Goal: Use online tool/utility: Utilize a website feature to perform a specific function

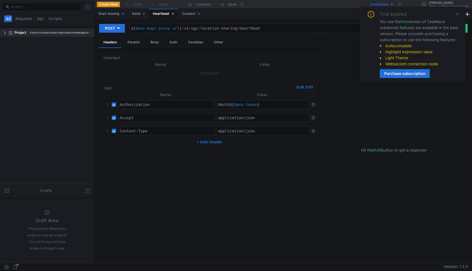
click at [4, 33] on clr-icon at bounding box center [5, 33] width 4 height 4
click at [7, 42] on clr-icon at bounding box center [7, 41] width 4 height 4
click at [10, 49] on clr-icon at bounding box center [10, 50] width 4 height 4
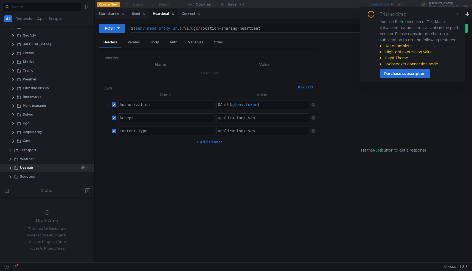
click at [9, 168] on clr-icon at bounding box center [10, 168] width 4 height 4
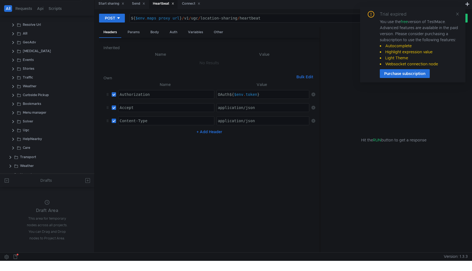
scroll to position [88, 0]
click at [16, 135] on div "Ugc" at bounding box center [54, 136] width 79 height 8
click at [18, 137] on clr-icon at bounding box center [19, 136] width 4 height 4
click at [14, 137] on clr-icon at bounding box center [13, 136] width 4 height 4
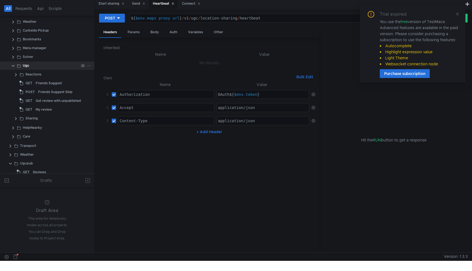
scroll to position [160, 0]
click at [33, 117] on div "Sharing" at bounding box center [32, 116] width 12 height 8
click at [16, 117] on clr-icon at bounding box center [16, 117] width 4 height 4
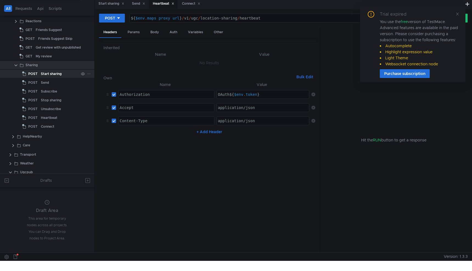
scroll to position [213, 0]
click at [46, 126] on div "Connect" at bounding box center [47, 126] width 13 height 8
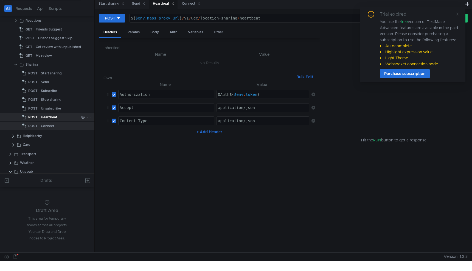
click at [48, 118] on div "Heartbeat" at bounding box center [49, 117] width 16 height 8
click at [48, 125] on div "Connect" at bounding box center [47, 126] width 13 height 8
click at [48, 113] on div "Heartbeat" at bounding box center [49, 117] width 16 height 8
click at [48, 111] on div "Unsubscribe" at bounding box center [51, 108] width 20 height 8
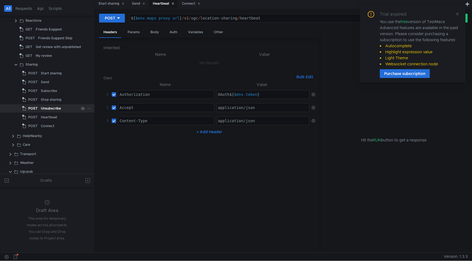
click at [48, 111] on div "Unsubscribe" at bounding box center [51, 108] width 20 height 8
click at [44, 118] on div "Heartbeat" at bounding box center [49, 117] width 16 height 8
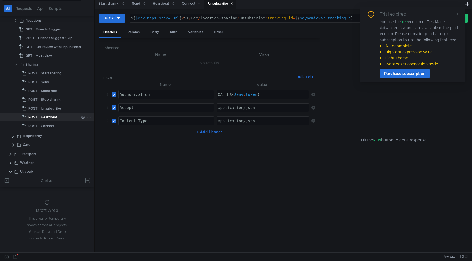
click at [44, 118] on div "Heartbeat" at bounding box center [49, 117] width 16 height 8
click at [48, 109] on div "Unsubscribe" at bounding box center [51, 108] width 20 height 8
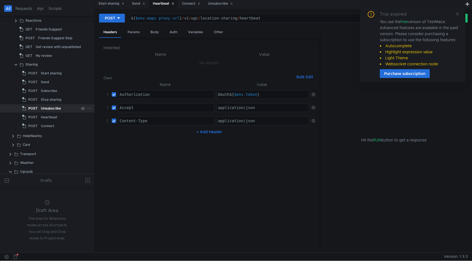
click at [48, 109] on div "Unsubscribe" at bounding box center [51, 108] width 20 height 8
click at [48, 100] on div "Stop sharing" at bounding box center [51, 99] width 21 height 8
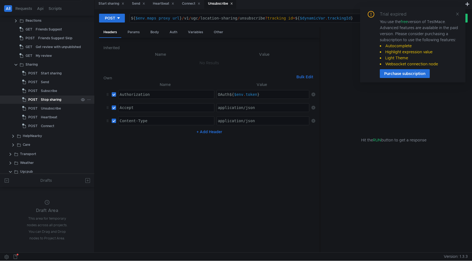
click at [48, 100] on div "Stop sharing" at bounding box center [51, 99] width 21 height 8
click at [45, 91] on div "Subscribe" at bounding box center [49, 91] width 16 height 8
click at [42, 97] on div "Stop sharing" at bounding box center [51, 99] width 21 height 8
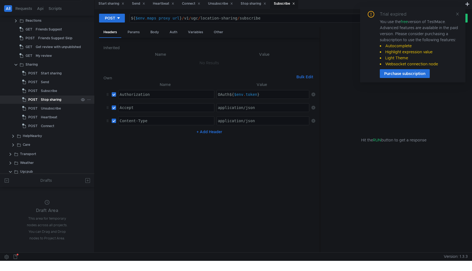
click at [42, 97] on div "Stop sharing" at bounding box center [51, 99] width 21 height 8
click at [47, 74] on div "Start sharing" at bounding box center [51, 73] width 21 height 8
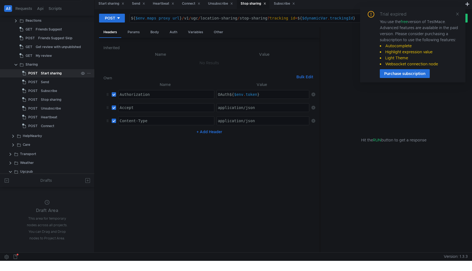
click at [47, 74] on div "Start sharing" at bounding box center [51, 73] width 21 height 8
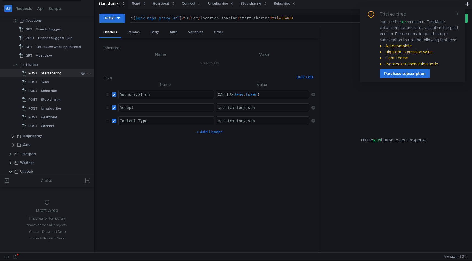
click at [47, 74] on div "Start sharing" at bounding box center [51, 73] width 21 height 8
click at [44, 80] on div "Send" at bounding box center [45, 82] width 8 height 8
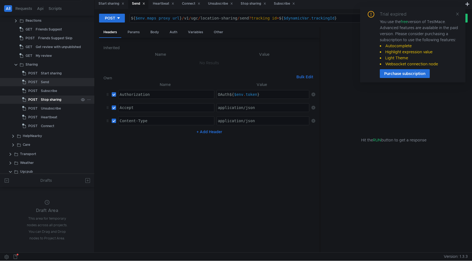
click at [56, 100] on div "Stop sharing" at bounding box center [51, 99] width 21 height 8
click at [39, 122] on div "POST" at bounding box center [30, 126] width 17 height 8
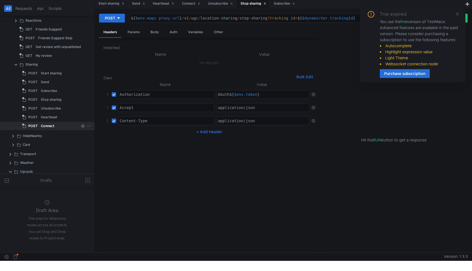
click at [39, 126] on div "POST" at bounding box center [30, 126] width 17 height 8
click at [43, 126] on div "Connect" at bounding box center [47, 126] width 13 height 8
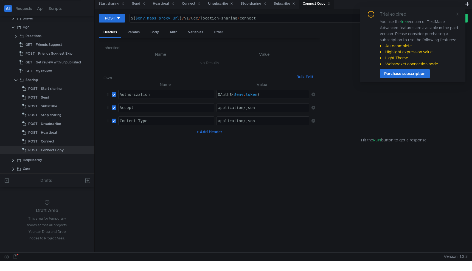
scroll to position [199, 0]
click at [51, 150] on div "Connect Copy" at bounding box center [52, 149] width 23 height 8
click at [53, 150] on div "Connect Copy" at bounding box center [52, 149] width 23 height 8
click at [87, 149] on icon at bounding box center [89, 149] width 4 height 4
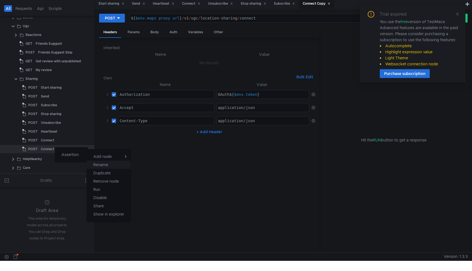
click at [97, 166] on app-tour-anchor "Rename" at bounding box center [100, 164] width 15 height 7
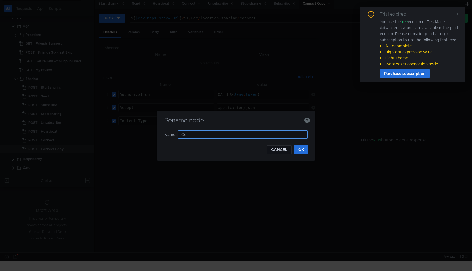
type input "C"
type input "State"
click at [297, 149] on button "OK" at bounding box center [301, 149] width 15 height 9
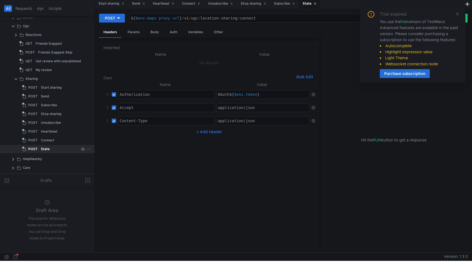
click at [48, 147] on div "State" at bounding box center [45, 149] width 9 height 8
click at [47, 147] on div "State" at bounding box center [45, 149] width 9 height 8
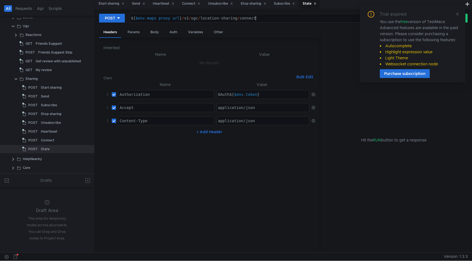
click at [261, 15] on nz-tabset "Start sharing Send Heartbeat Connect Unsubscribe Stop sharing Subscribe State P…" at bounding box center [283, 125] width 377 height 253
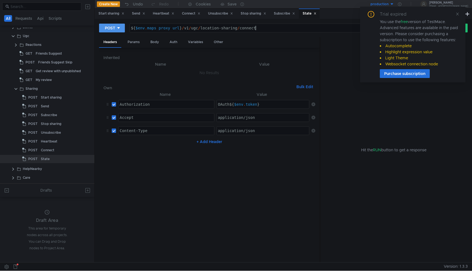
click at [122, 26] on button "POST" at bounding box center [112, 28] width 26 height 9
click at [113, 41] on li "GET" at bounding box center [112, 39] width 26 height 9
click at [258, 28] on div "${ $env . maps_proxy_url } / v1 / ugc / location-sharing / connect" at bounding box center [278, 32] width 302 height 13
type textarea "${$env.maps_proxy_url}/v1/ugc/location-sharing/state"
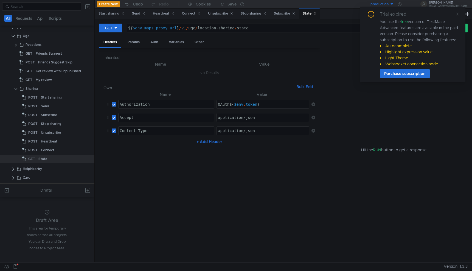
click at [238, 58] on h6 "Inherited" at bounding box center [209, 57] width 212 height 7
click at [45, 158] on div "State" at bounding box center [42, 159] width 9 height 8
click at [46, 160] on div "State" at bounding box center [42, 159] width 9 height 8
click at [44, 149] on div "Connect" at bounding box center [47, 150] width 13 height 8
click at [87, 150] on icon at bounding box center [89, 150] width 4 height 4
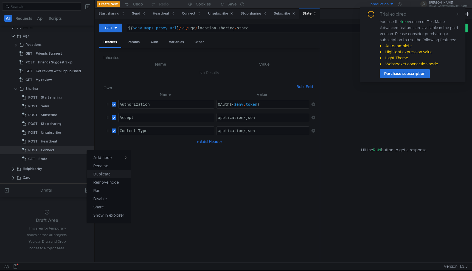
click at [100, 172] on app-tour-anchor "Duplicate" at bounding box center [101, 174] width 17 height 7
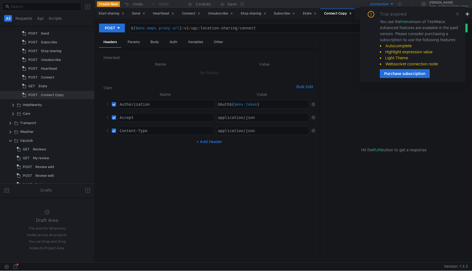
scroll to position [249, 0]
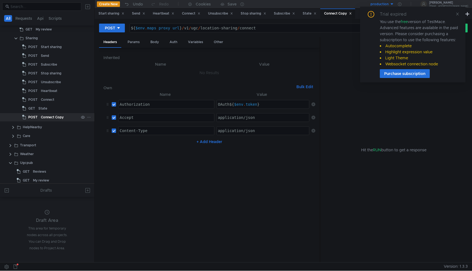
click at [54, 117] on div "Connect Copy" at bounding box center [52, 117] width 23 height 8
click at [88, 118] on icon at bounding box center [89, 117] width 4 height 4
click at [104, 134] on app-tour-anchor "Rename" at bounding box center [101, 132] width 15 height 7
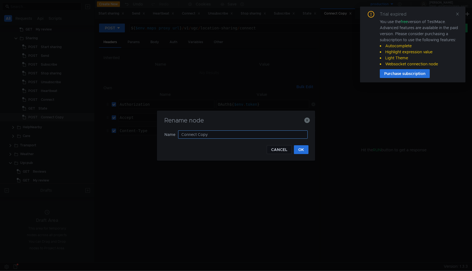
click at [230, 136] on input "Connect Copy" at bounding box center [242, 134] width 129 height 8
type input "C"
type input "Reject Sub"
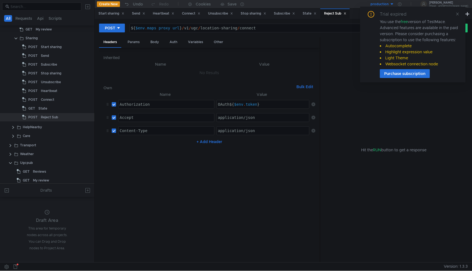
click at [251, 31] on div "${ $env . maps_proxy_url } / v1 / ugc / location-sharing / connect" at bounding box center [279, 32] width 299 height 13
type textarea "${$env.maps_proxy_url}/v1/ugc/location-sharing/reject-sub"
click at [49, 84] on div "Unsubscribe" at bounding box center [51, 82] width 20 height 8
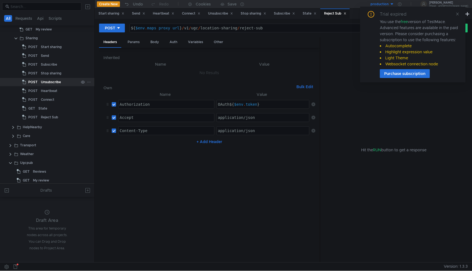
click at [49, 84] on div "Unsubscribe" at bounding box center [51, 82] width 20 height 8
type textarea "${$env.maps_proxy_url}/v1/ugc/location-sharing/unsubscribe?tracking_id=${$dynam…"
click at [264, 28] on div "${ $env . maps_proxy_url } / v1 / ugc / location-sharing / unsubscribe ? tracki…" at bounding box center [279, 32] width 299 height 13
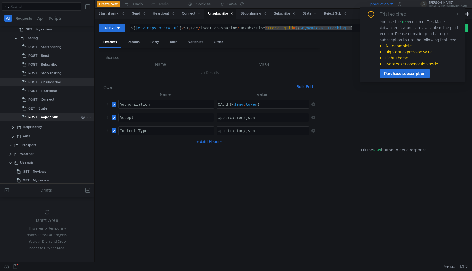
click at [54, 121] on div "Reject Sub" at bounding box center [49, 117] width 17 height 8
click at [52, 118] on div "Reject Sub" at bounding box center [49, 117] width 17 height 8
click at [48, 116] on div "Reject Sub" at bounding box center [49, 117] width 17 height 8
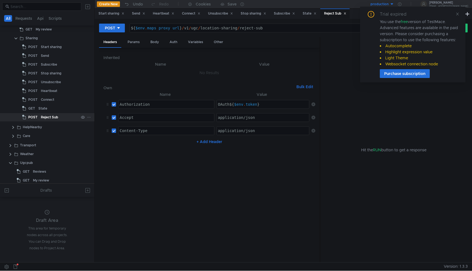
click at [48, 116] on div "Reject Sub" at bounding box center [49, 117] width 17 height 8
click at [272, 26] on div "${ $env . maps_proxy_url } / v1 / ugc / location-sharing / reject-sub" at bounding box center [279, 32] width 299 height 13
paste textarea "?tracking_id=${$dynamicVar.trackingId}"
click at [282, 29] on div "${ $env . maps_proxy_url } / v1 / ugc / location-sharing / reject-sub ? trackin…" at bounding box center [279, 32] width 299 height 13
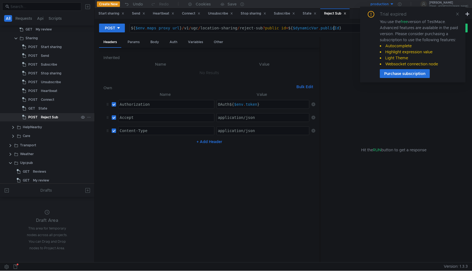
type textarea "${$env.maps_proxy_url}/v1/ugc/location-sharing/reject-sub?public_id=${$dynamicV…"
click at [88, 117] on icon at bounding box center [89, 117] width 4 height 4
click at [102, 140] on app-tour-anchor "Duplicate" at bounding box center [102, 141] width 17 height 7
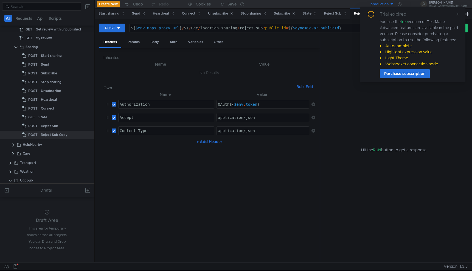
scroll to position [245, 0]
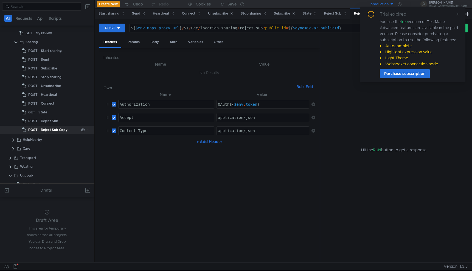
click at [52, 131] on div "Reject Sub Copy" at bounding box center [54, 130] width 27 height 8
click at [87, 131] on icon at bounding box center [89, 130] width 4 height 4
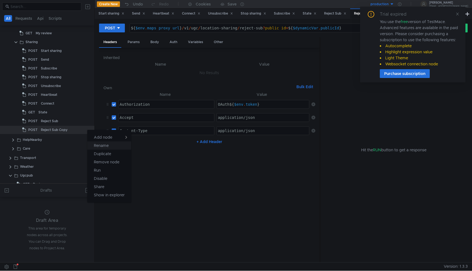
click at [106, 145] on app-tour-anchor "Rename" at bounding box center [101, 145] width 15 height 7
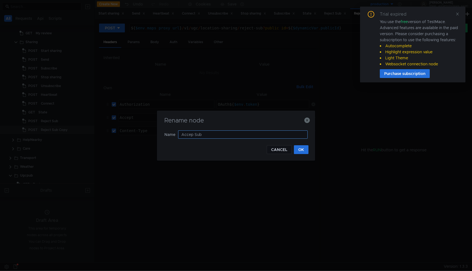
type input "Accept Sub"
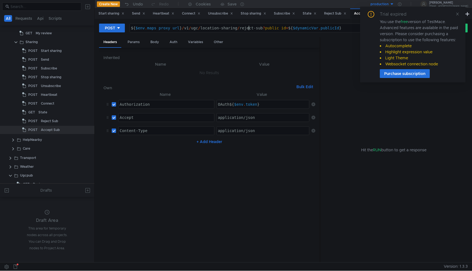
type textarea "${$env.maps_proxy_url}/v1/ugc/location-sharing/reject-sub?public_id=${$dynamicV…"
click at [248, 30] on div "${ $env . maps_proxy_url } / v1 / ugc / location-sharing / reject-sub ? public_…" at bounding box center [279, 32] width 299 height 13
click at [67, 130] on div "Accept Sub" at bounding box center [60, 130] width 38 height 8
click at [66, 130] on div "Accept Sub" at bounding box center [60, 130] width 38 height 8
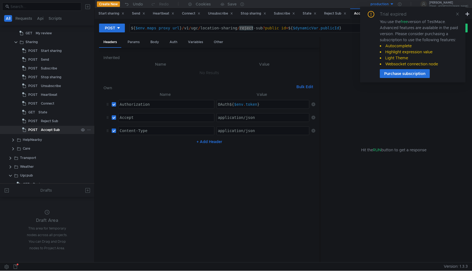
click at [66, 130] on div "Accept Sub" at bounding box center [60, 130] width 38 height 8
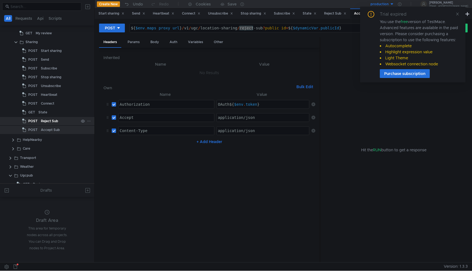
click at [53, 121] on div "Reject Sub" at bounding box center [49, 121] width 17 height 8
click at [53, 126] on div "Accept Sub" at bounding box center [50, 130] width 19 height 8
click at [145, 14] on icon at bounding box center [144, 14] width 2 height 2
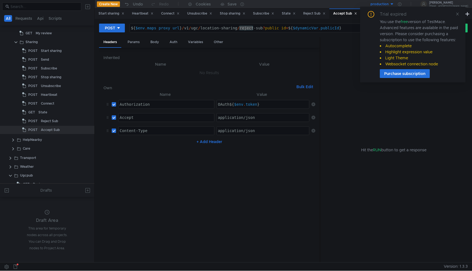
click at [270, 29] on div "${ $env . maps_proxy_url } / v1 / ugc / location-sharing / reject-sub ? public_…" at bounding box center [279, 32] width 299 height 13
click at [248, 29] on div "${ $env . maps_proxy_url } / v1 / ugc / location-sharing / reject-sub ? public_…" at bounding box center [279, 32] width 299 height 13
type textarea "${$env.maps_proxy_url}/v1/ugc/location-sharing/accept-sub?public_id=${$dynamicV…"
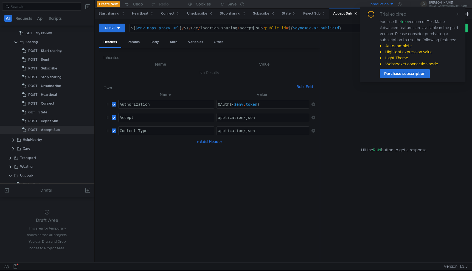
click at [233, 189] on nz-table "Name Value Authorization הההההההההההההההההההההההההההההההההההההההההההההההההההההה…" at bounding box center [209, 174] width 212 height 167
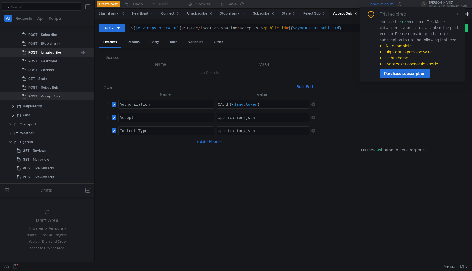
scroll to position [280, 0]
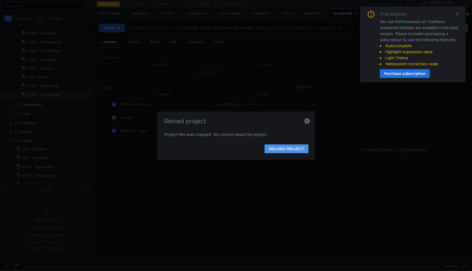
click at [291, 147] on button "RELOAD PROJECT" at bounding box center [286, 148] width 44 height 9
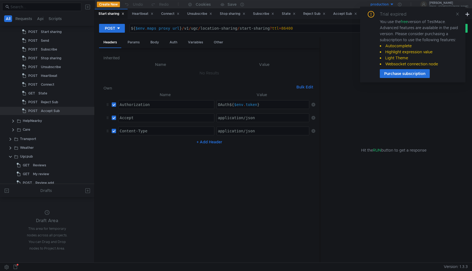
scroll to position [272, 0]
click at [52, 101] on div "Accept Sub" at bounding box center [50, 104] width 19 height 8
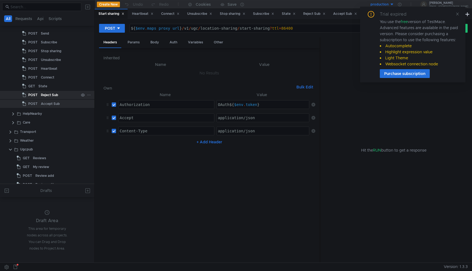
click at [48, 92] on div "Reject Sub" at bounding box center [49, 95] width 17 height 8
click at [49, 96] on div "Reject Sub" at bounding box center [49, 95] width 17 height 8
click at [49, 103] on div "Accept Sub" at bounding box center [50, 104] width 19 height 8
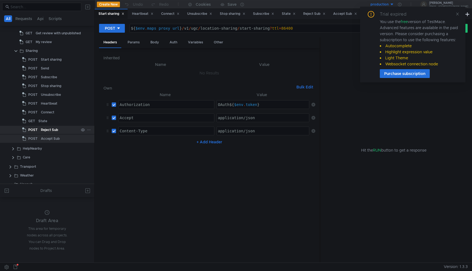
scroll to position [230, 0]
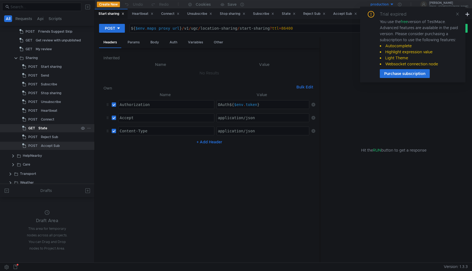
click at [45, 127] on div "State" at bounding box center [42, 128] width 9 height 8
click at [45, 126] on div "State" at bounding box center [42, 128] width 9 height 8
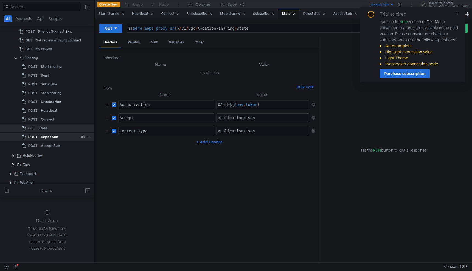
click at [43, 135] on div "Reject Sub" at bounding box center [49, 137] width 17 height 8
click at [46, 126] on div "State" at bounding box center [42, 128] width 9 height 8
click at [48, 144] on div "Accept Sub" at bounding box center [50, 146] width 19 height 8
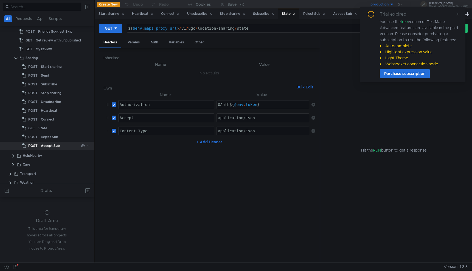
click at [48, 144] on div "Accept Sub" at bounding box center [50, 146] width 19 height 8
click at [344, 103] on div "Hit the RUN button to get a response" at bounding box center [394, 149] width 134 height 225
click at [457, 16] on icon at bounding box center [457, 14] width 4 height 4
